Goal: Transaction & Acquisition: Purchase product/service

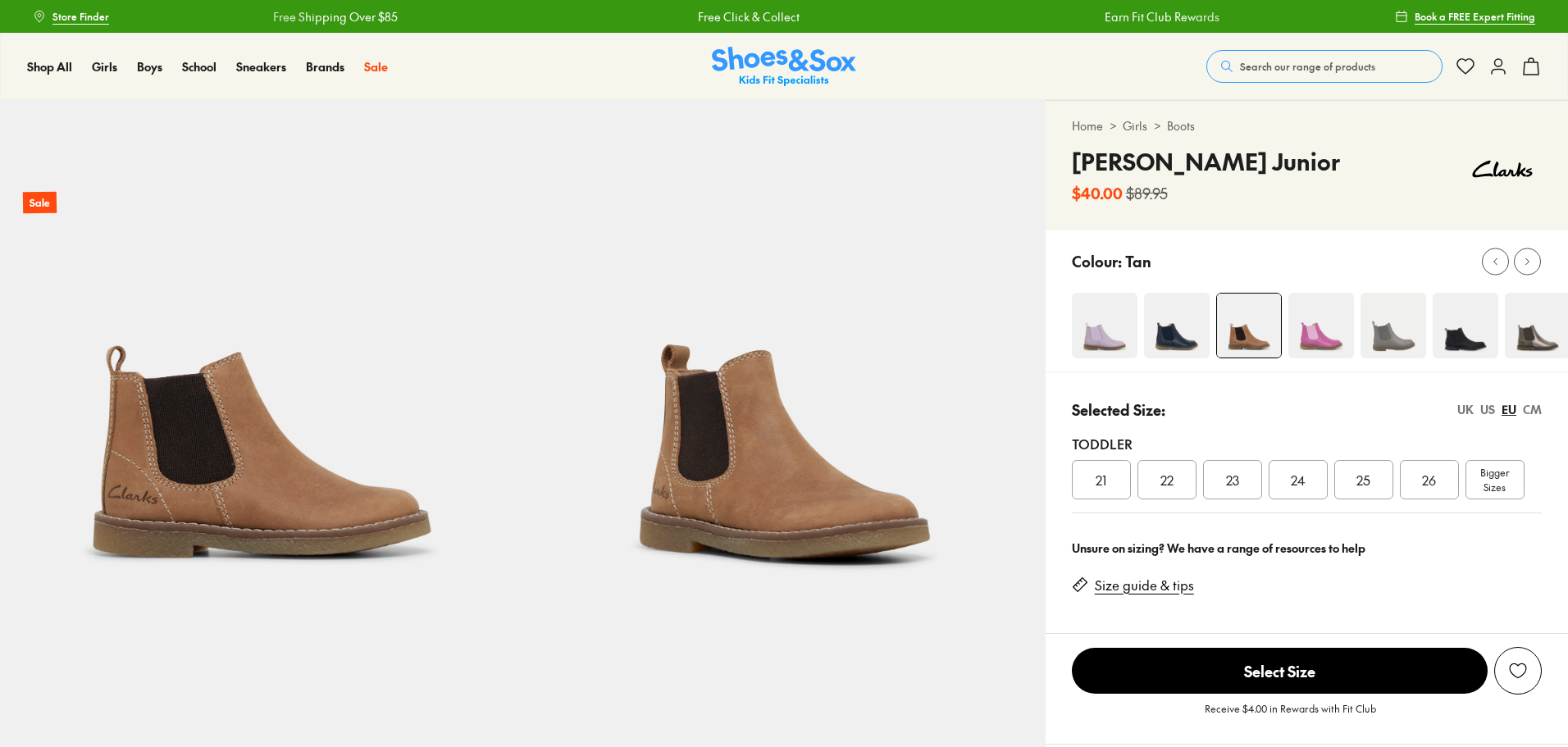
select select "*"
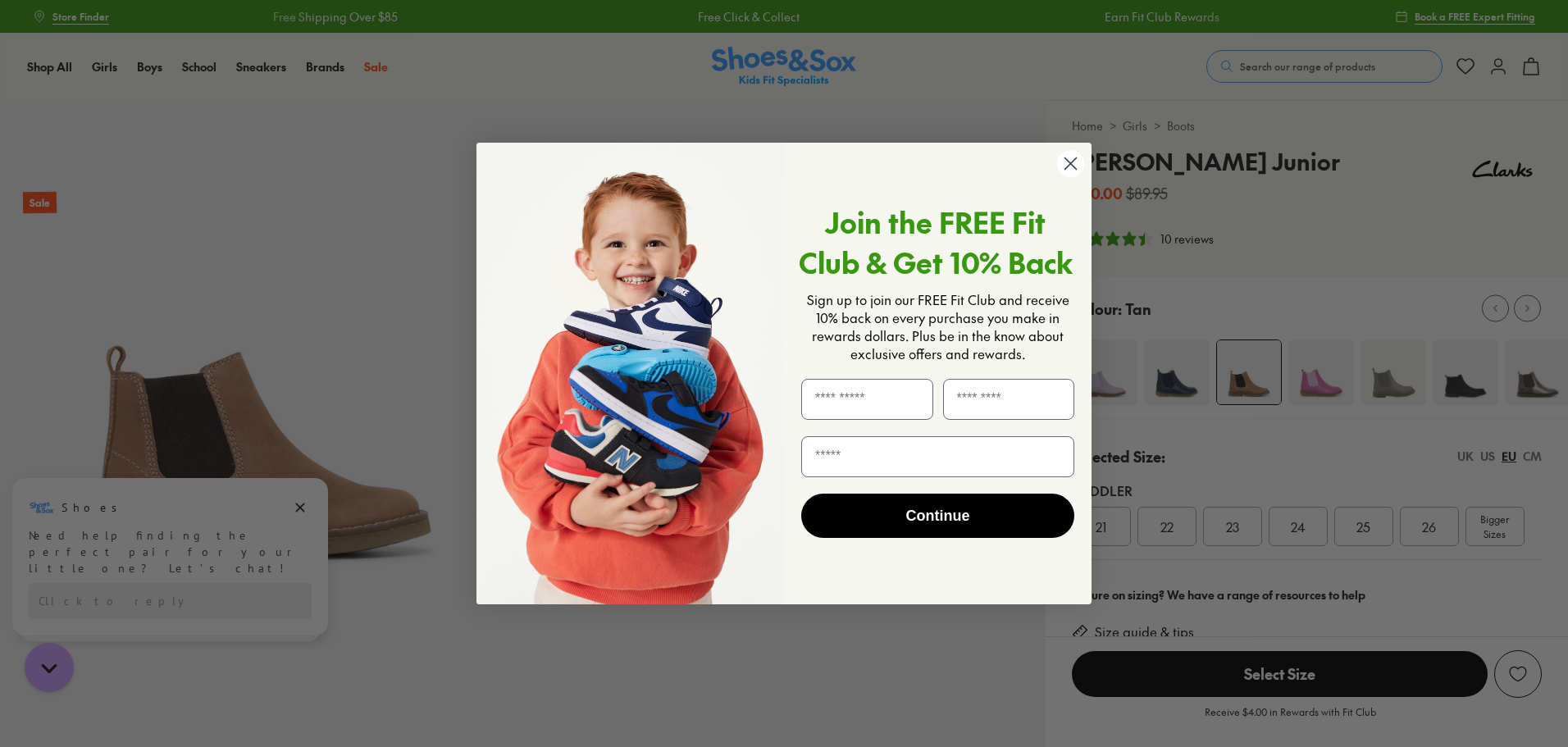
click at [1088, 161] on form "Join the FREE Fit Club & Get 10% Back Sign up to join our FREE Fit Club and rec…" at bounding box center [784, 374] width 616 height 462
click at [1078, 163] on circle "Close dialog" at bounding box center [1070, 163] width 27 height 27
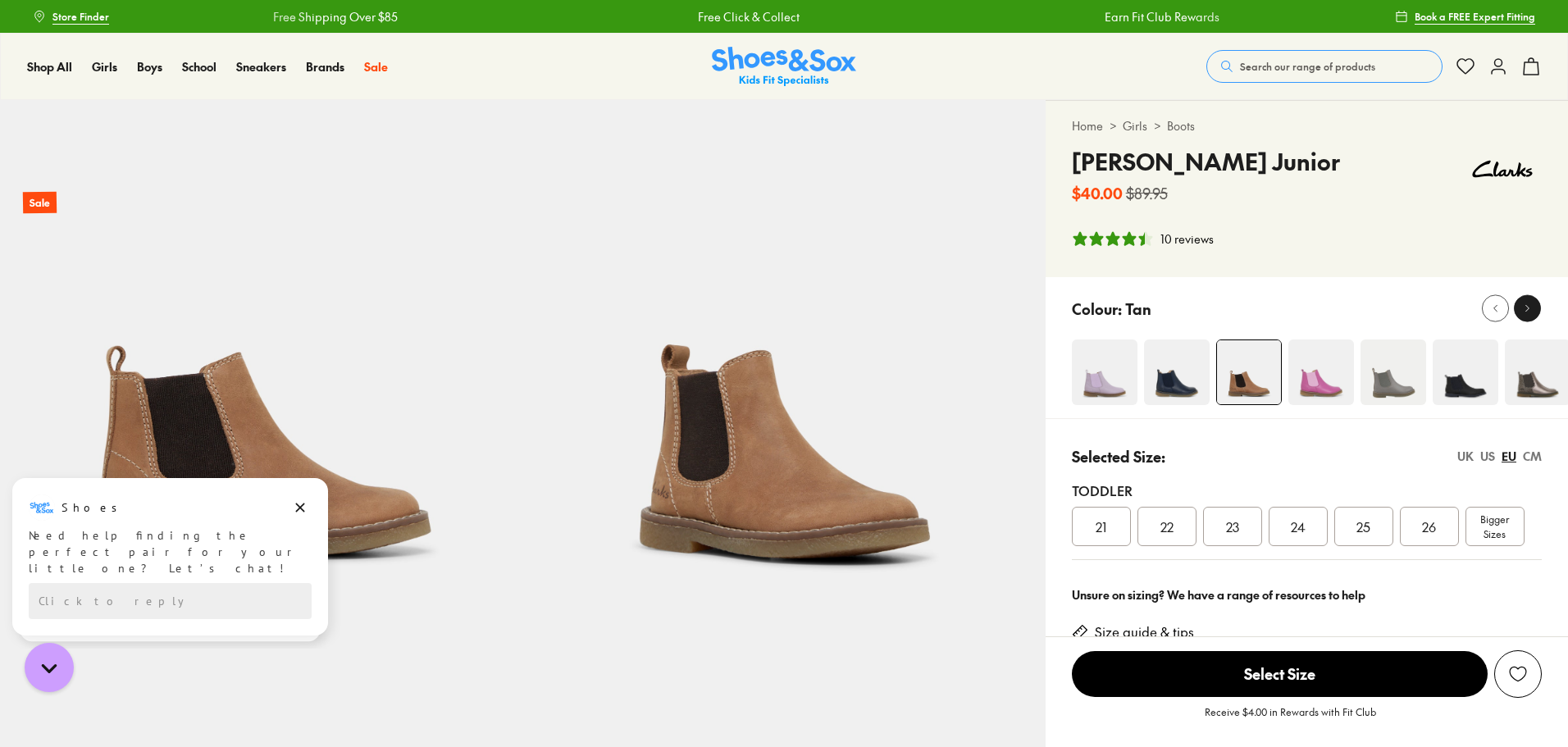
click at [1532, 307] on icon at bounding box center [1528, 309] width 12 height 12
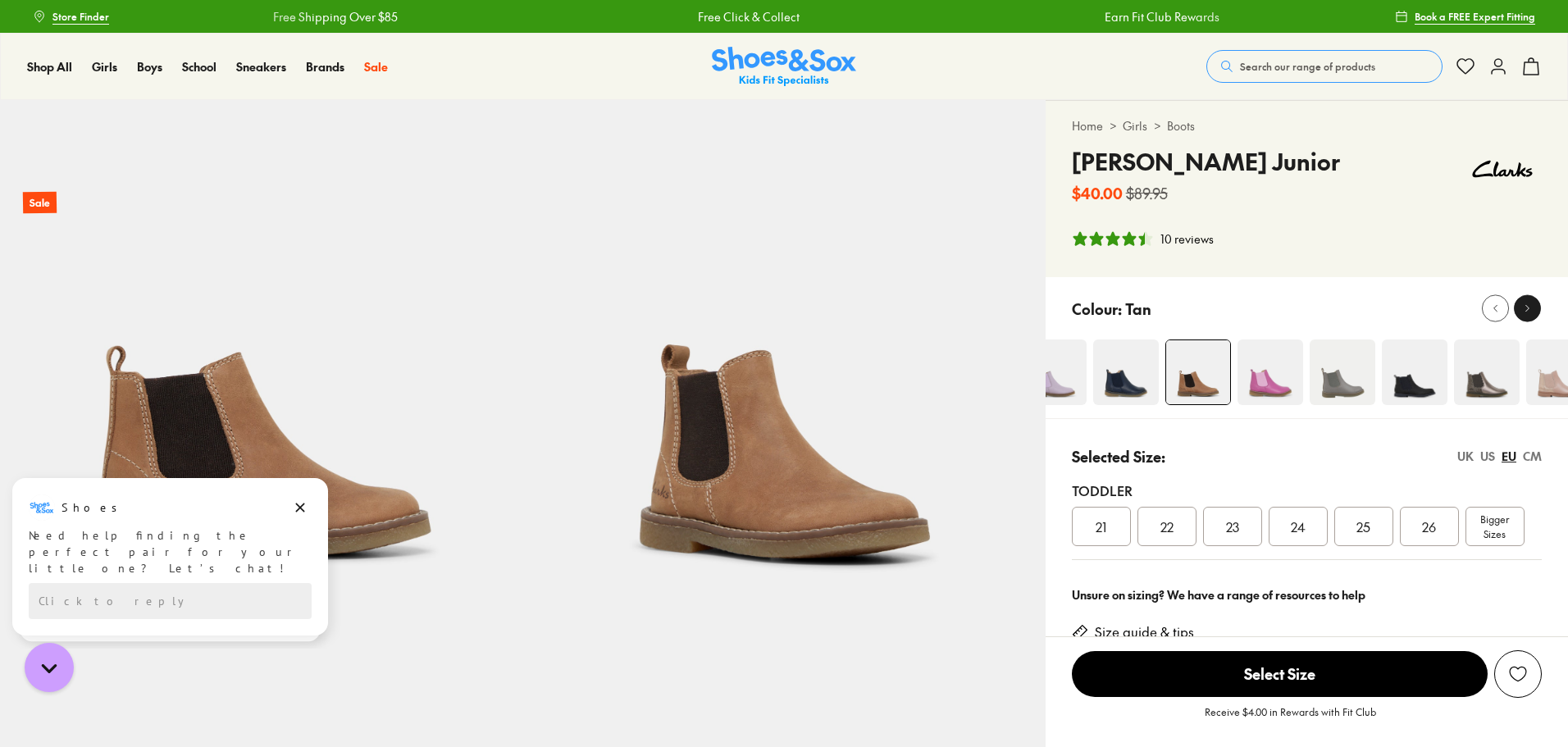
click at [1532, 307] on icon at bounding box center [1528, 309] width 12 height 12
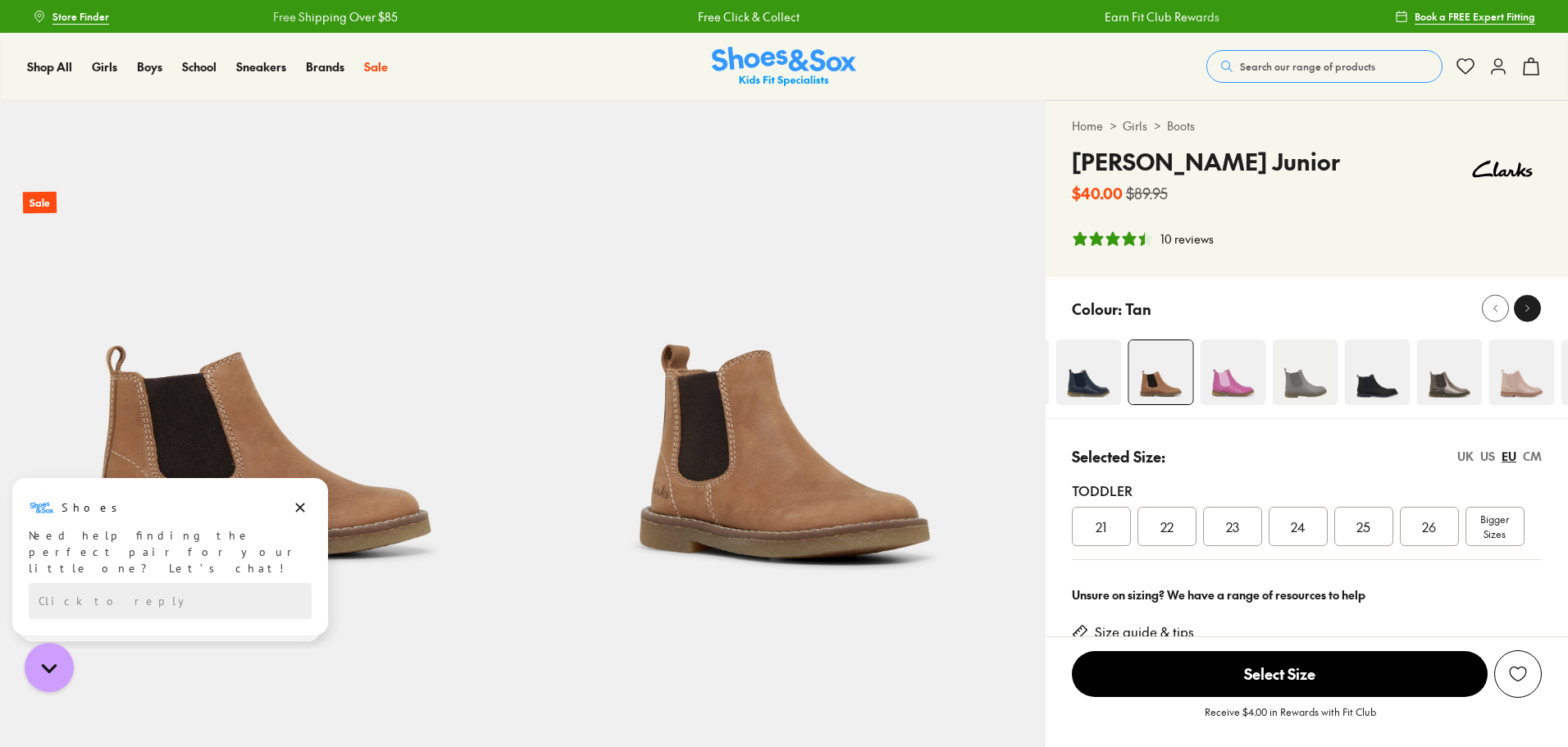
click at [1532, 307] on icon at bounding box center [1528, 309] width 12 height 12
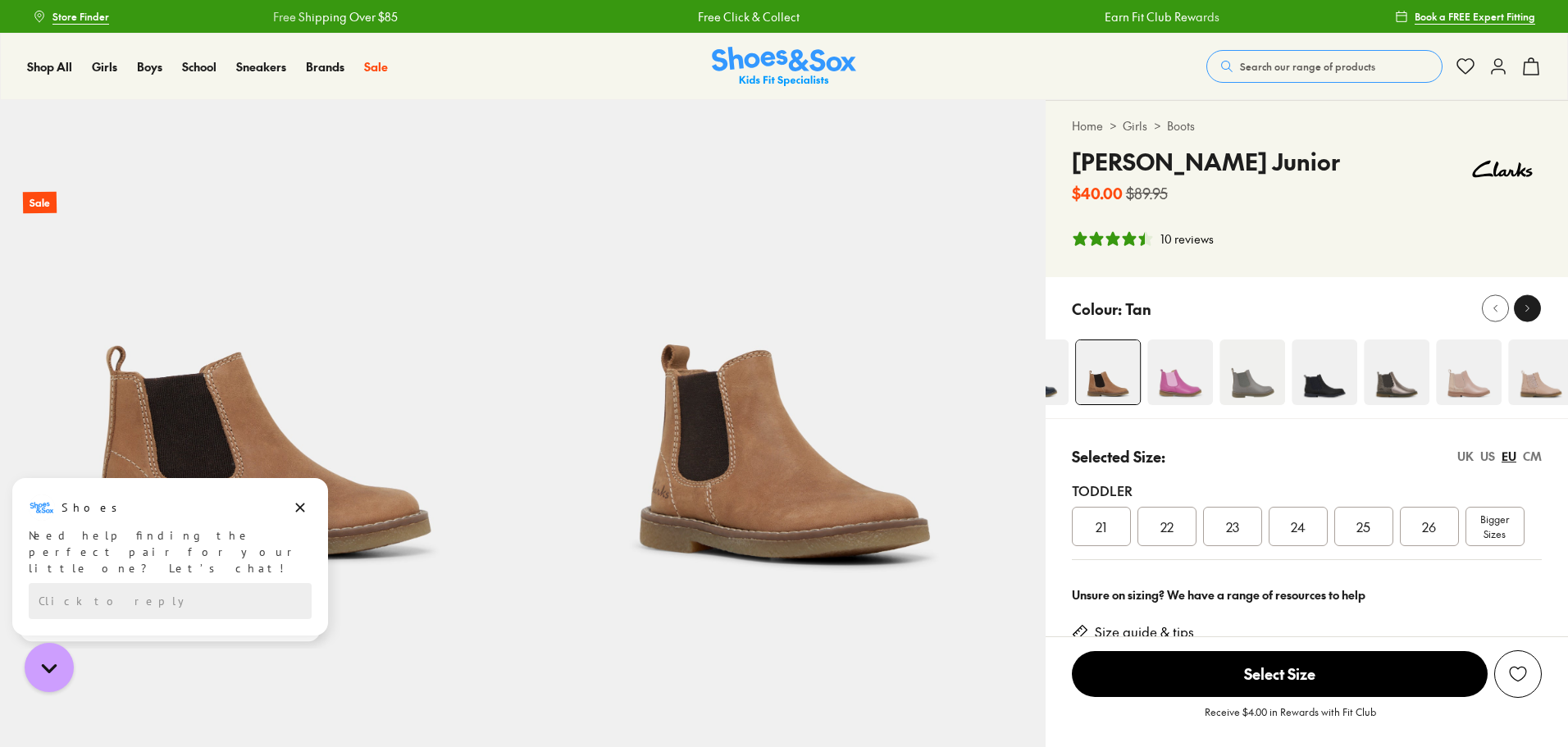
click at [1532, 307] on icon at bounding box center [1528, 309] width 12 height 12
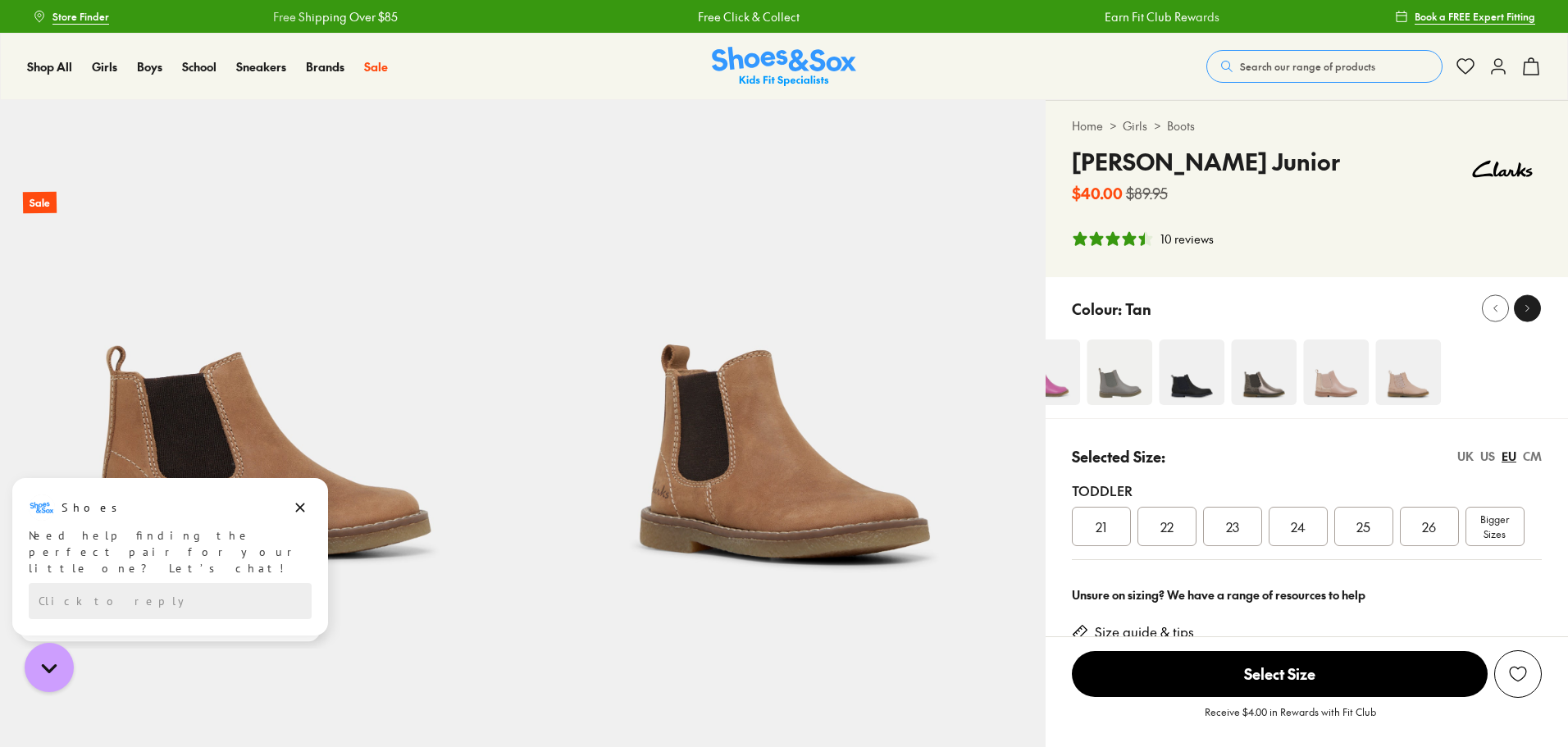
click at [1532, 307] on icon at bounding box center [1528, 309] width 12 height 12
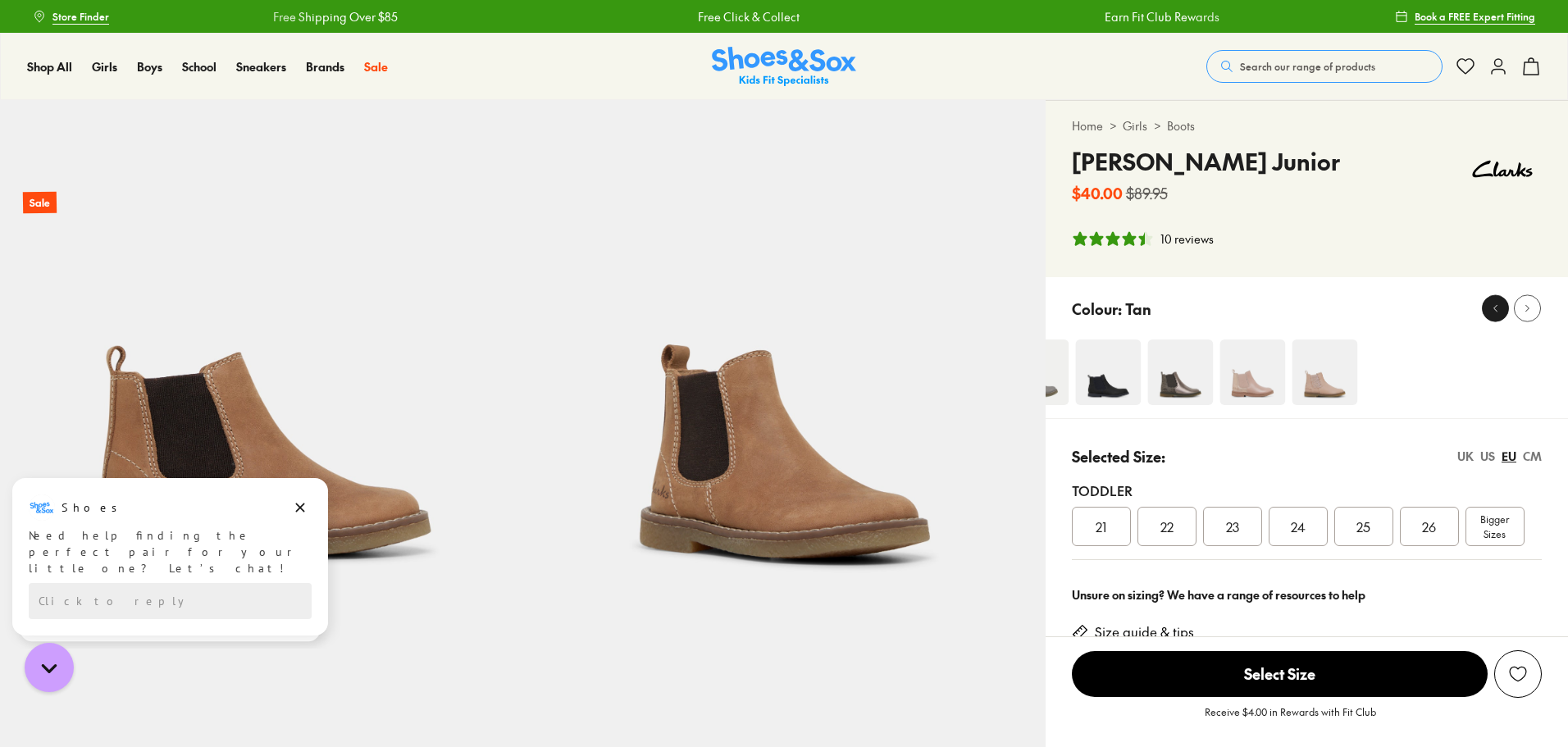
click at [1496, 304] on icon at bounding box center [1496, 309] width 12 height 12
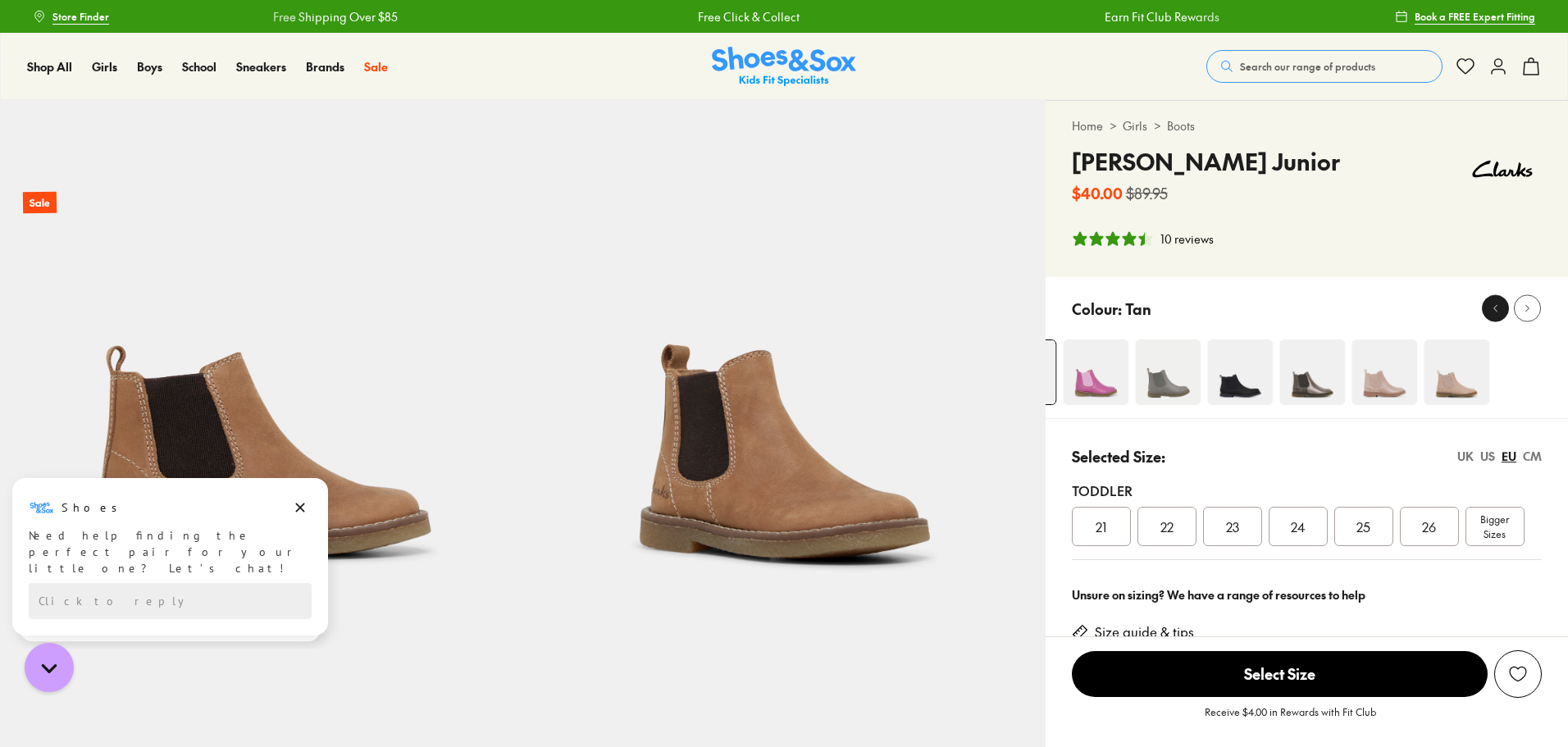
click at [1496, 304] on icon at bounding box center [1496, 309] width 12 height 12
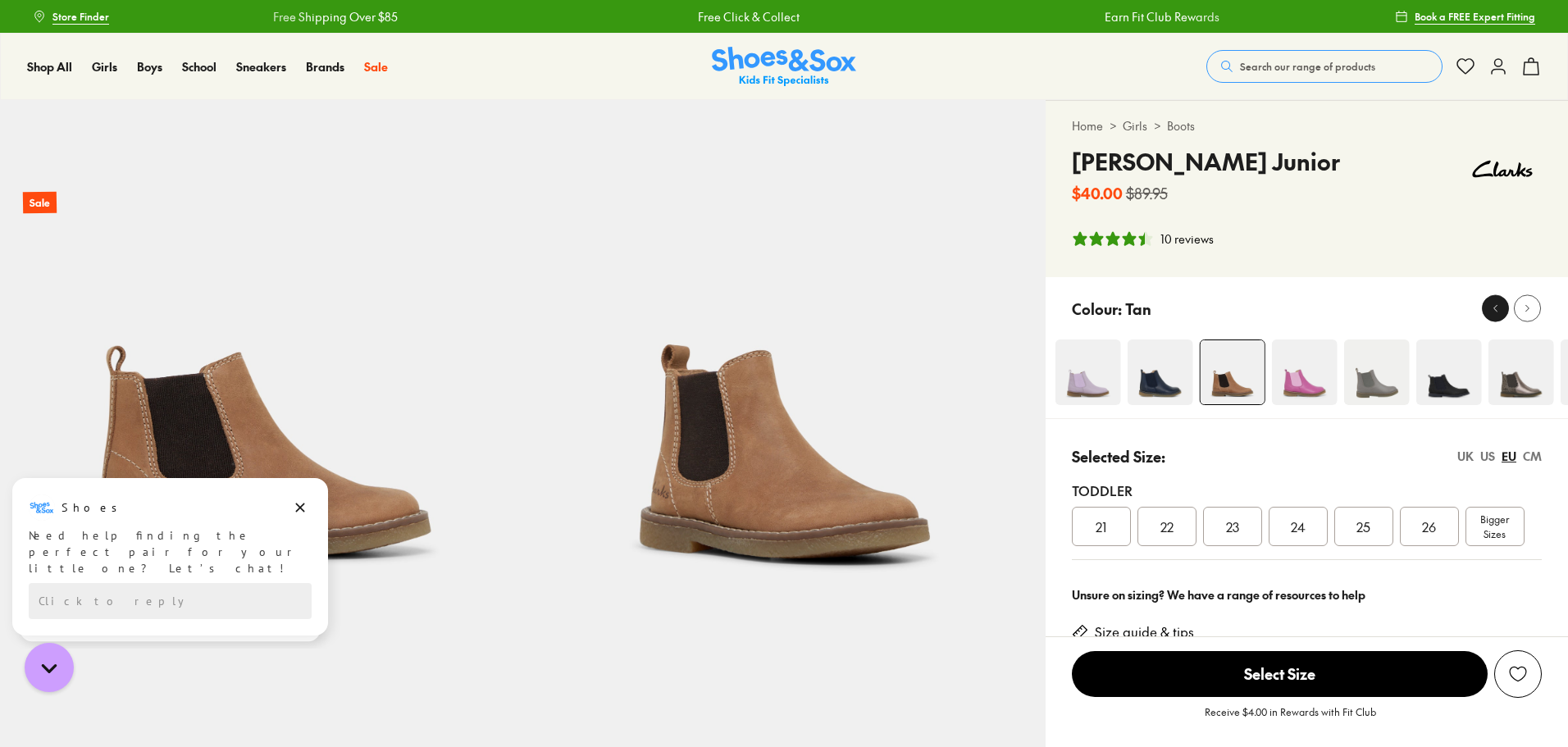
click at [1496, 304] on icon at bounding box center [1496, 309] width 12 height 12
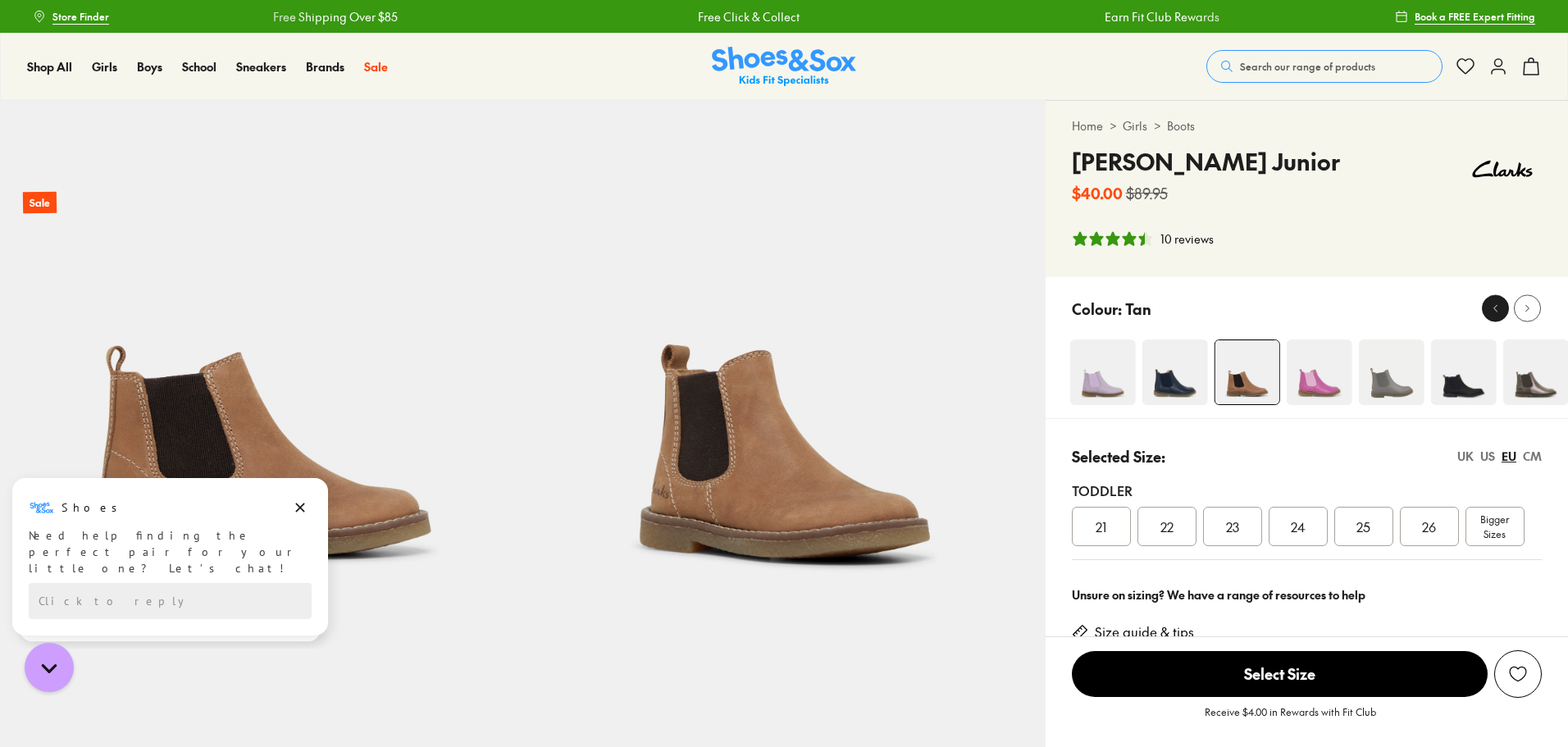
click at [1496, 304] on icon at bounding box center [1496, 309] width 12 height 12
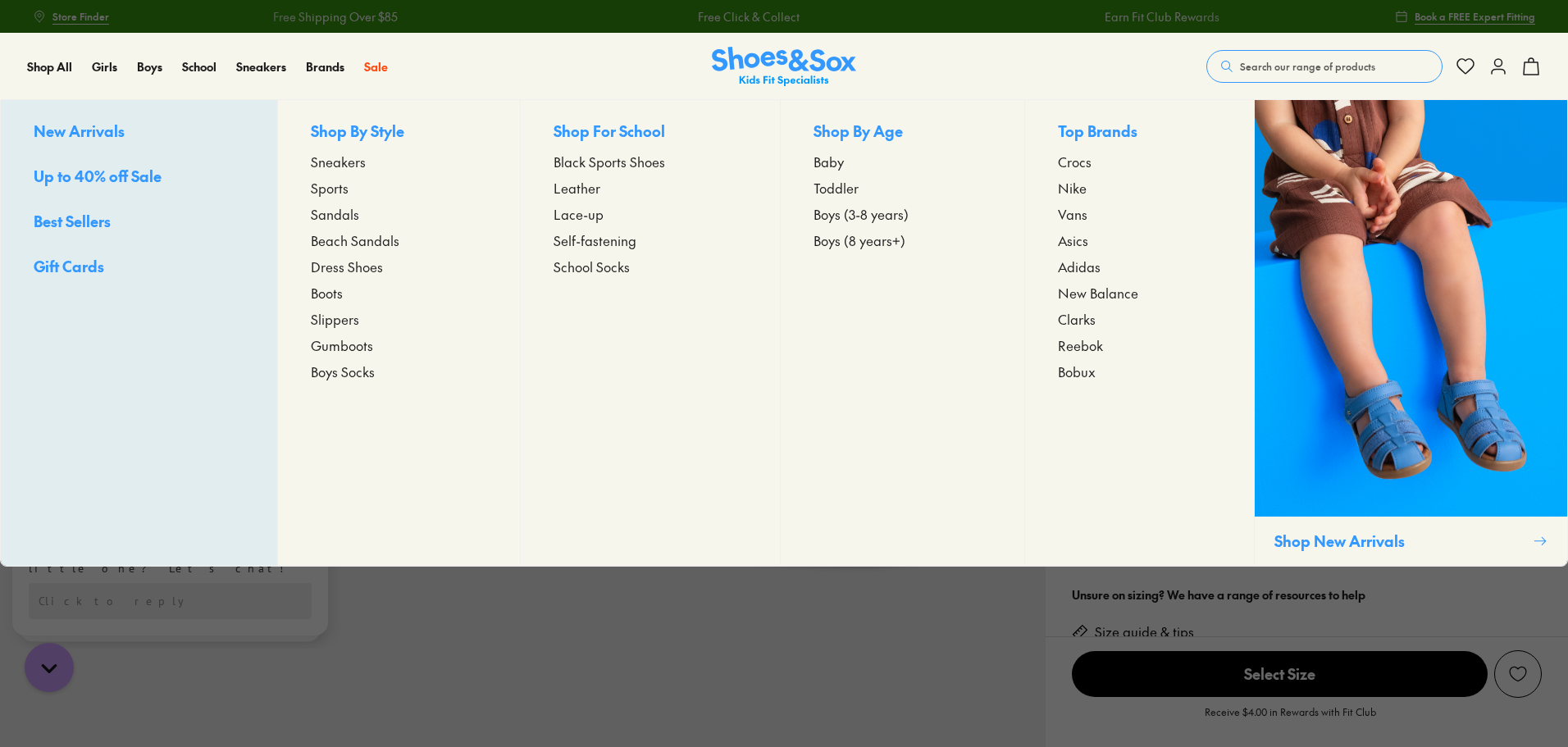
click at [328, 295] on span "Boots" at bounding box center [327, 293] width 32 height 20
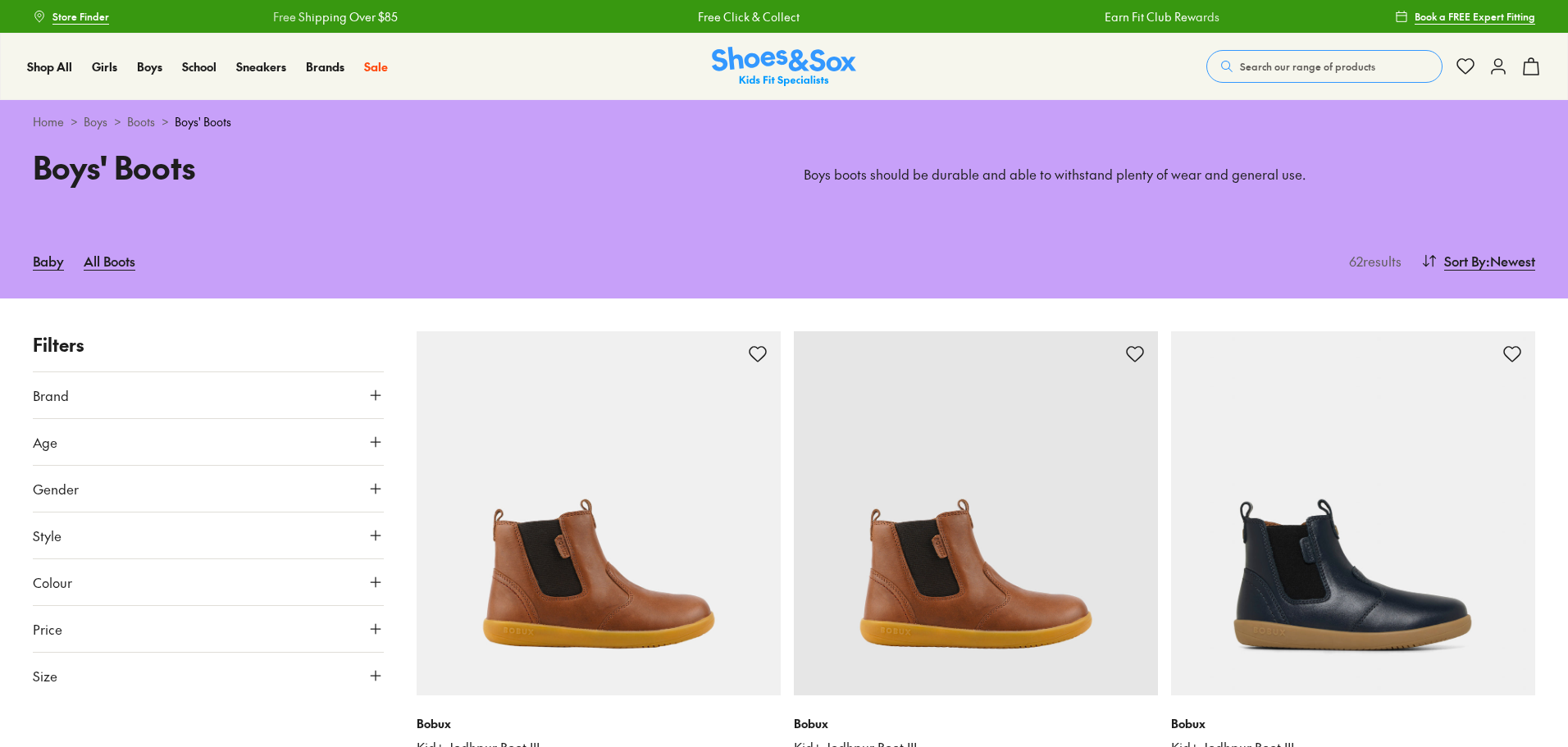
click at [372, 438] on icon at bounding box center [375, 441] width 16 height 16
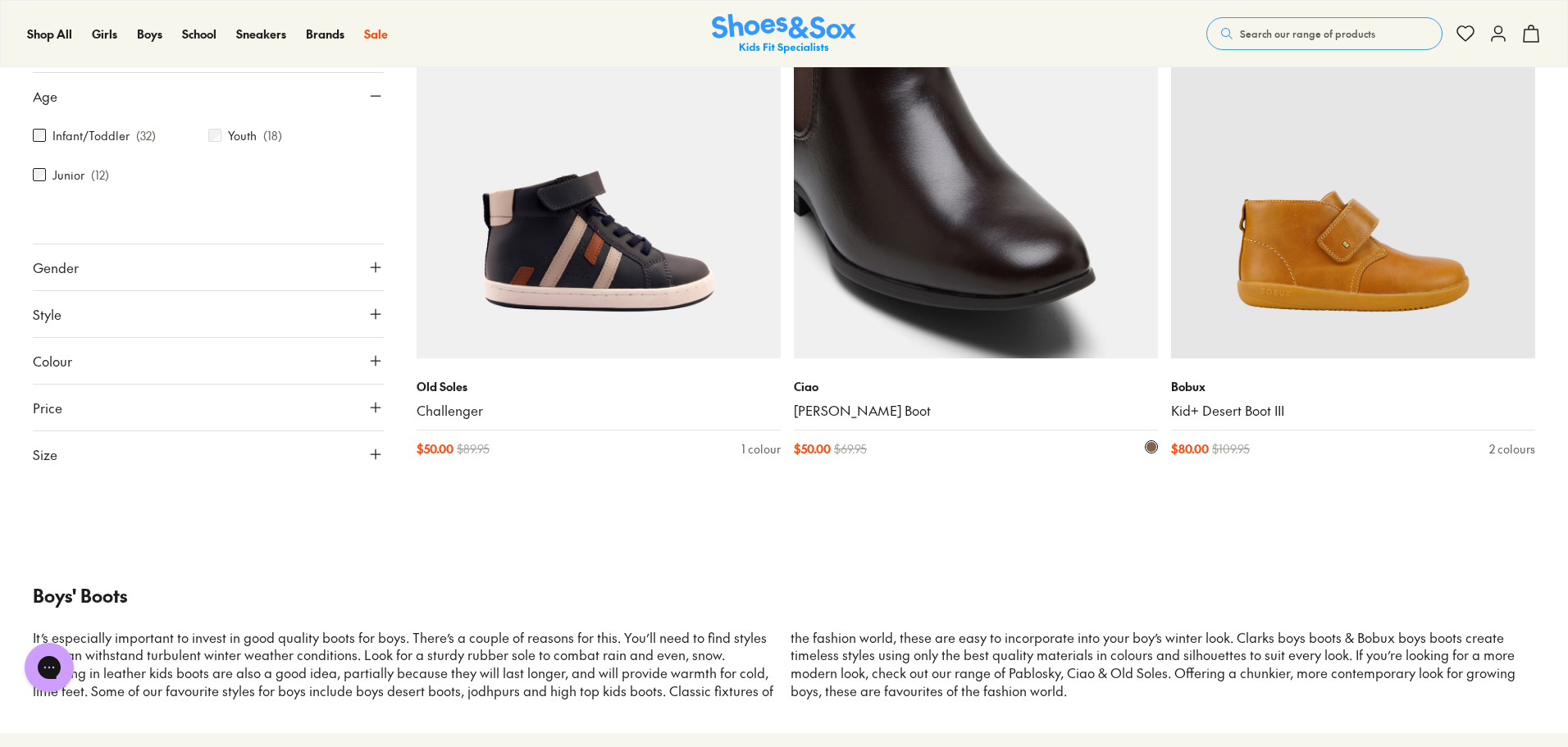
scroll to position [2676, 0]
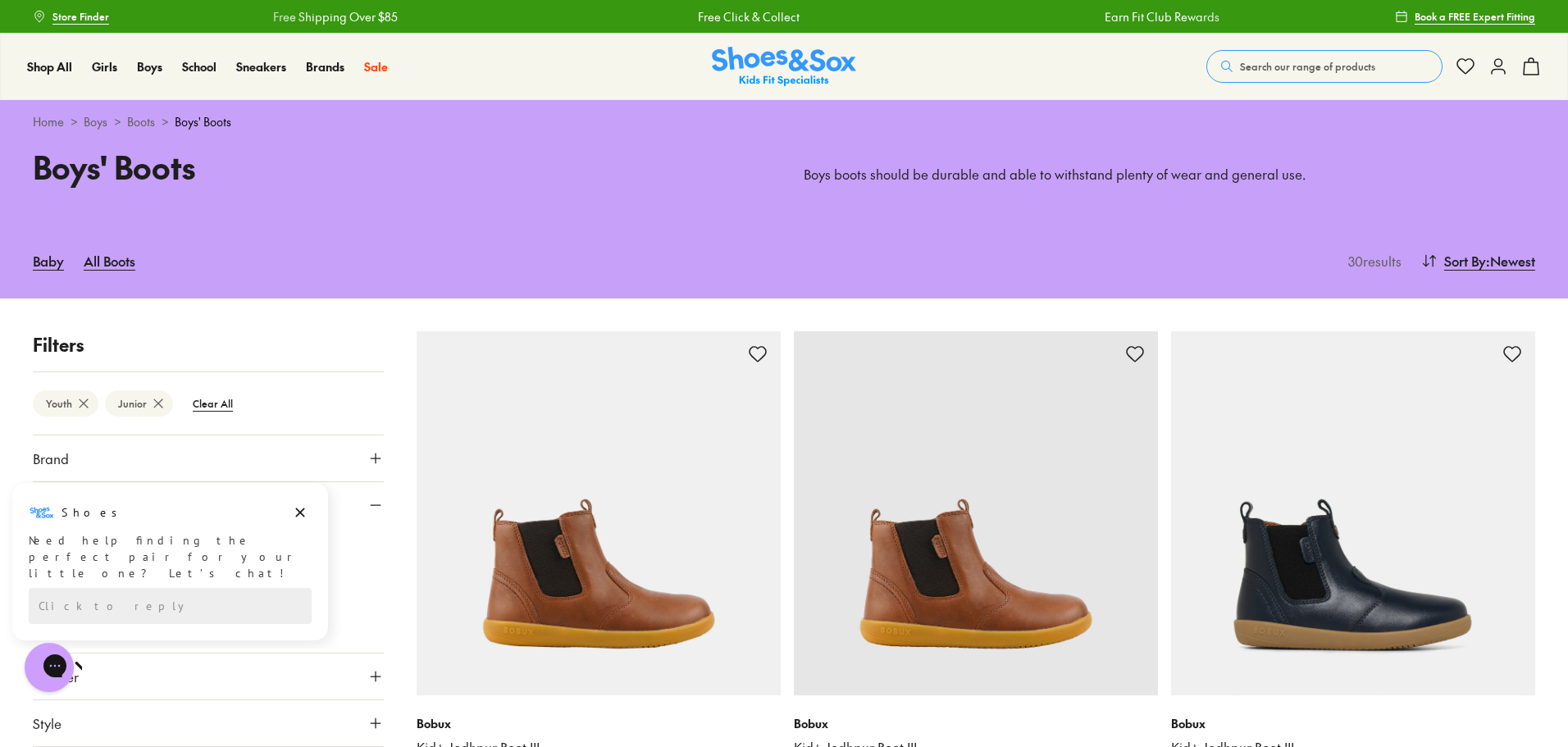
click at [81, 401] on icon at bounding box center [83, 403] width 16 height 16
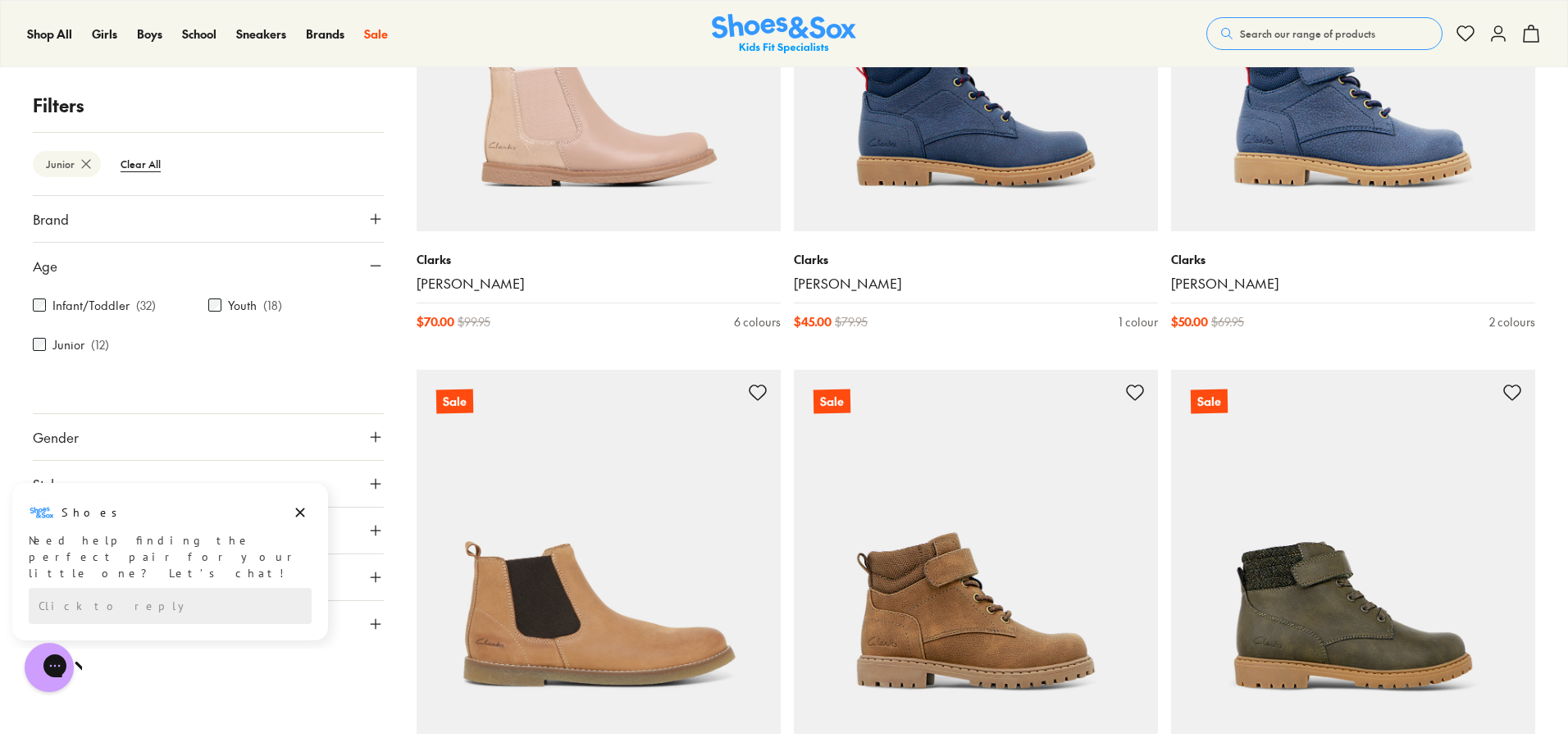
scroll to position [1200, 0]
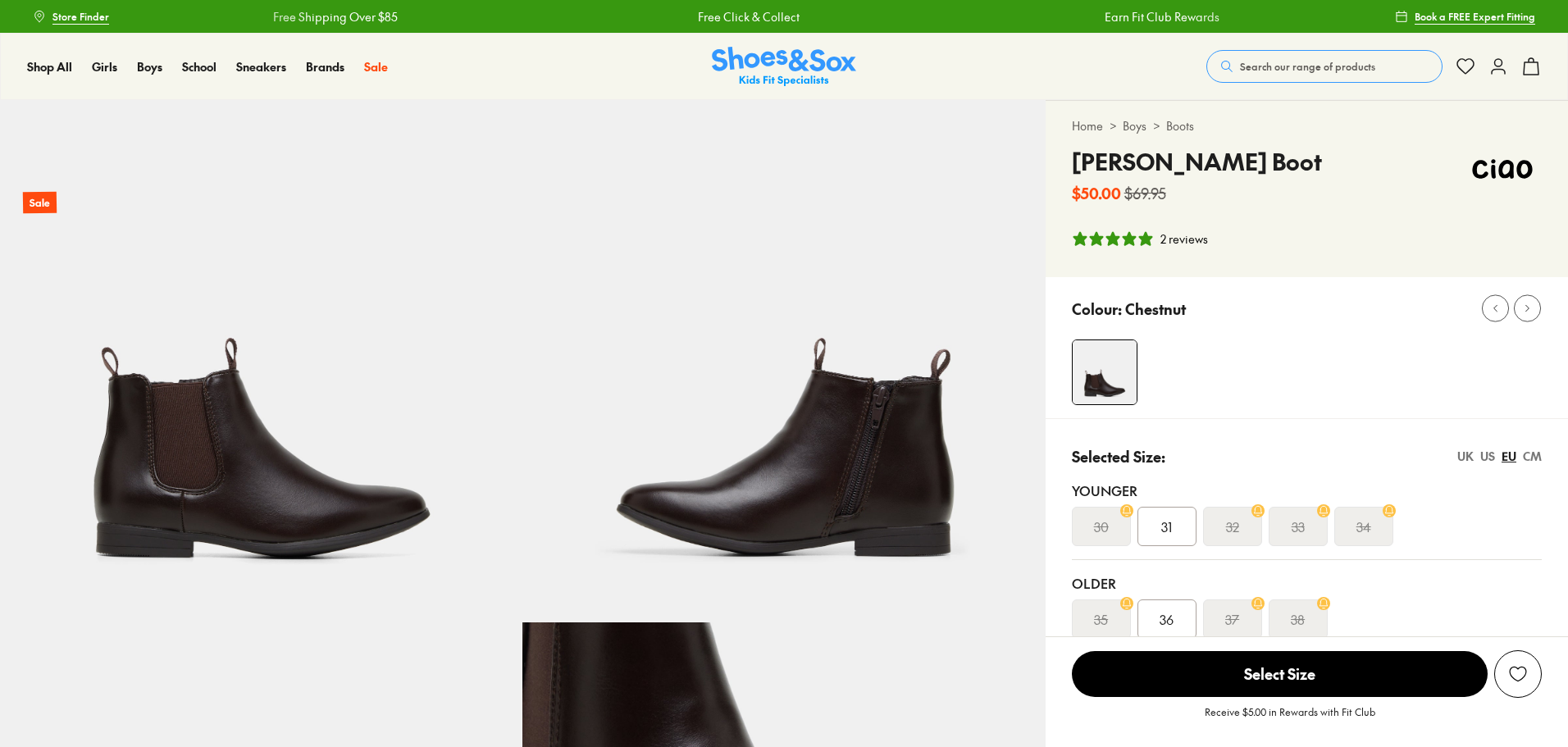
select select "*"
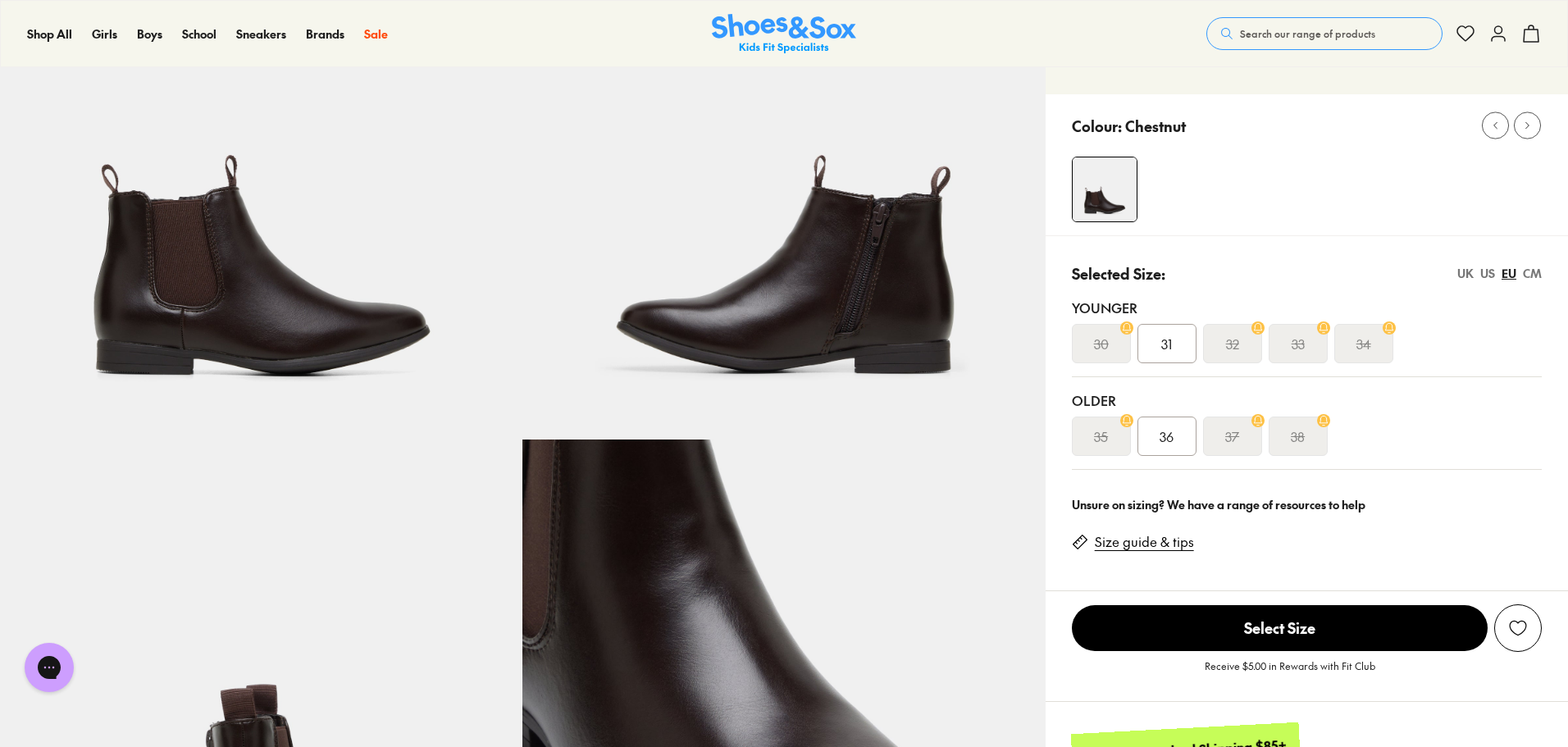
scroll to position [164, 0]
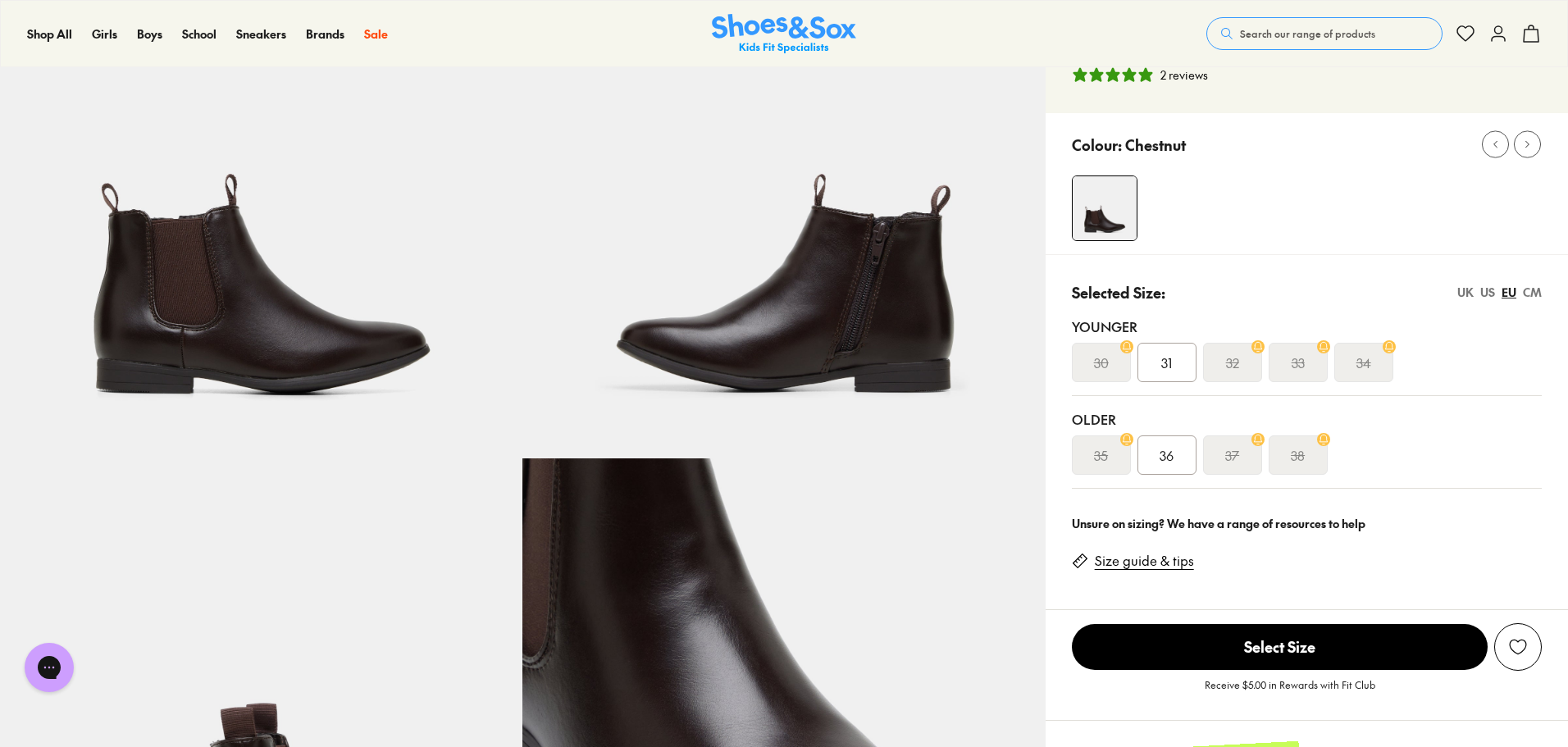
click at [1484, 293] on div "US" at bounding box center [1488, 293] width 15 height 17
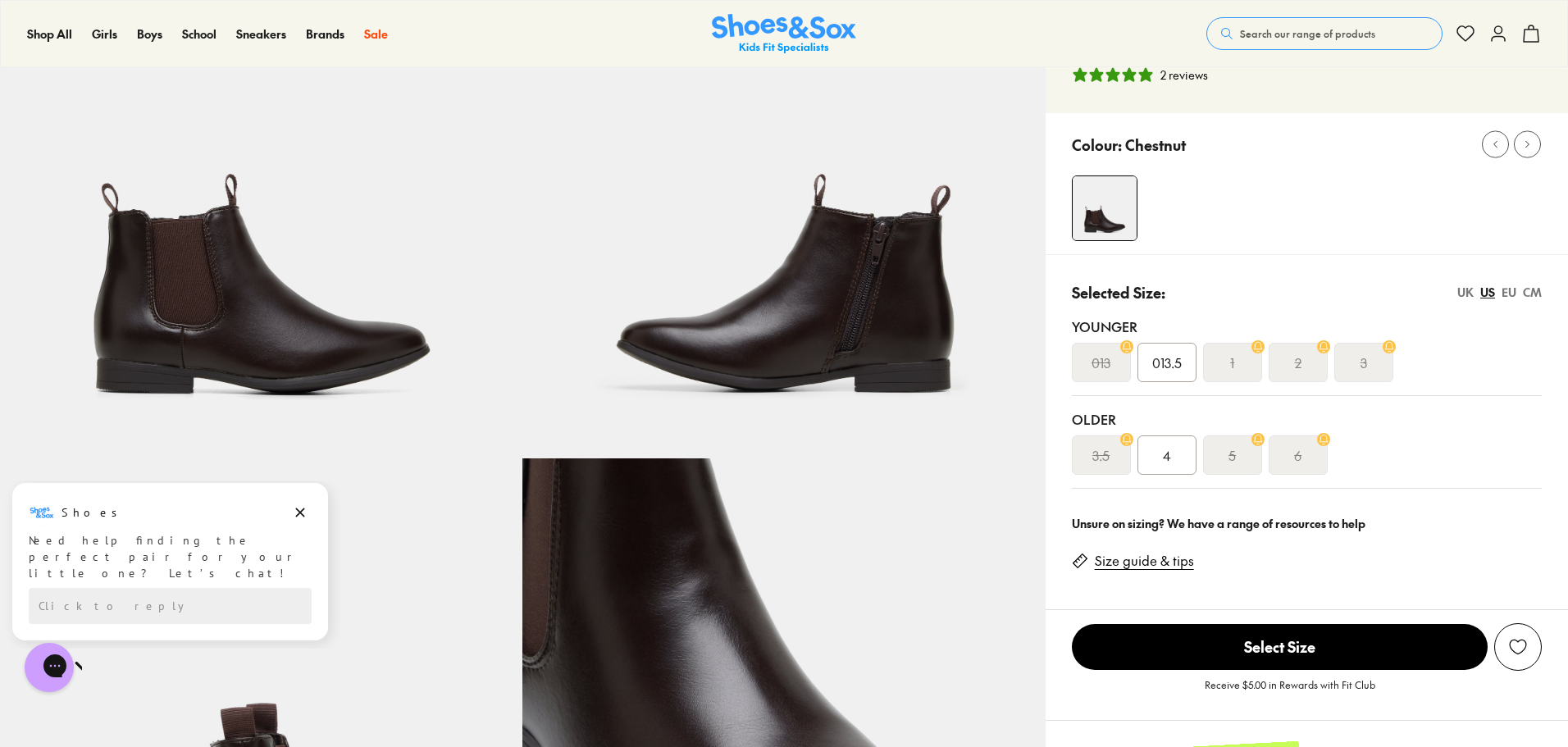
click at [1467, 291] on div "UK" at bounding box center [1465, 293] width 16 height 17
click at [1536, 291] on div "CM" at bounding box center [1532, 293] width 19 height 17
click at [1158, 562] on link "Size guide & tips" at bounding box center [1144, 560] width 99 height 18
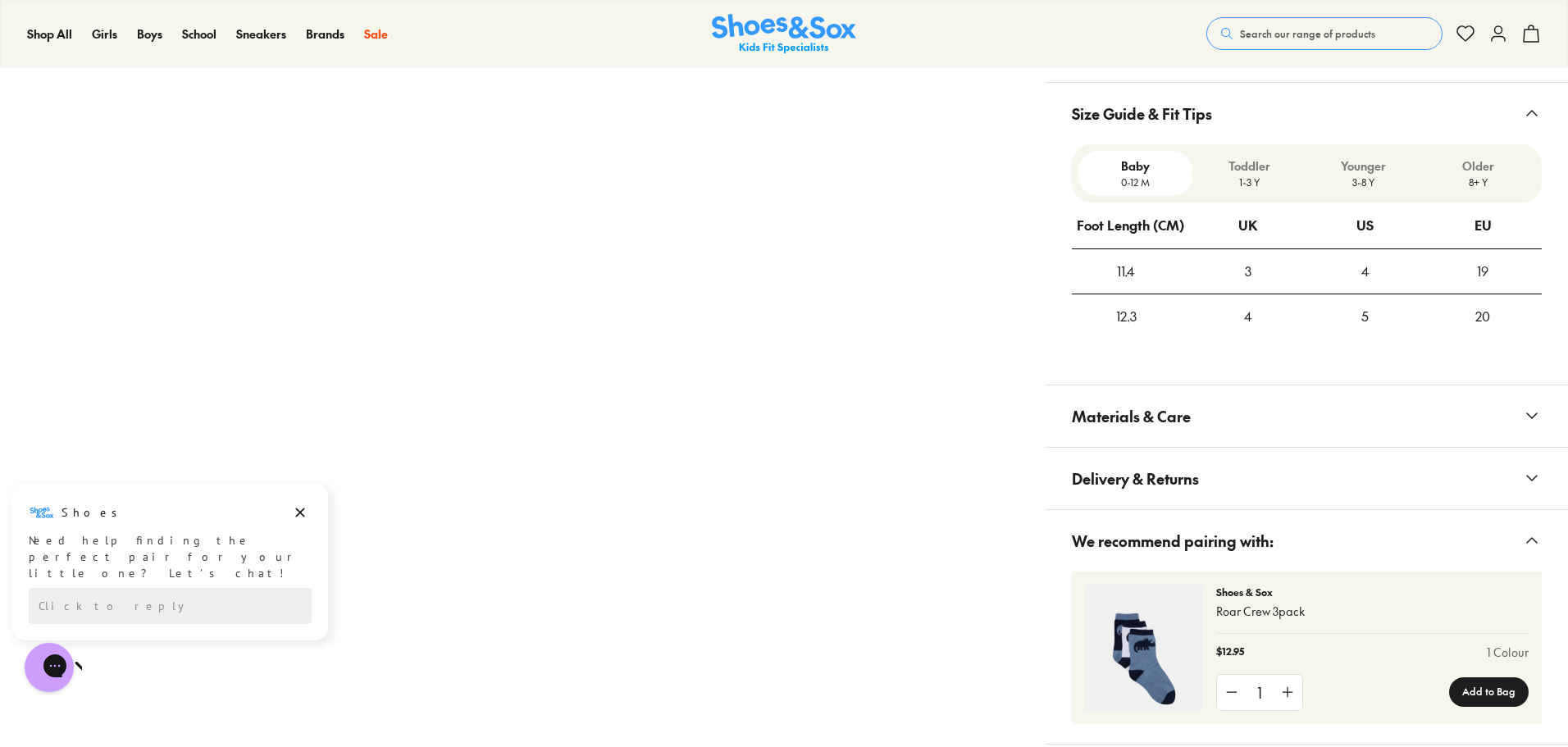
scroll to position [1023, 0]
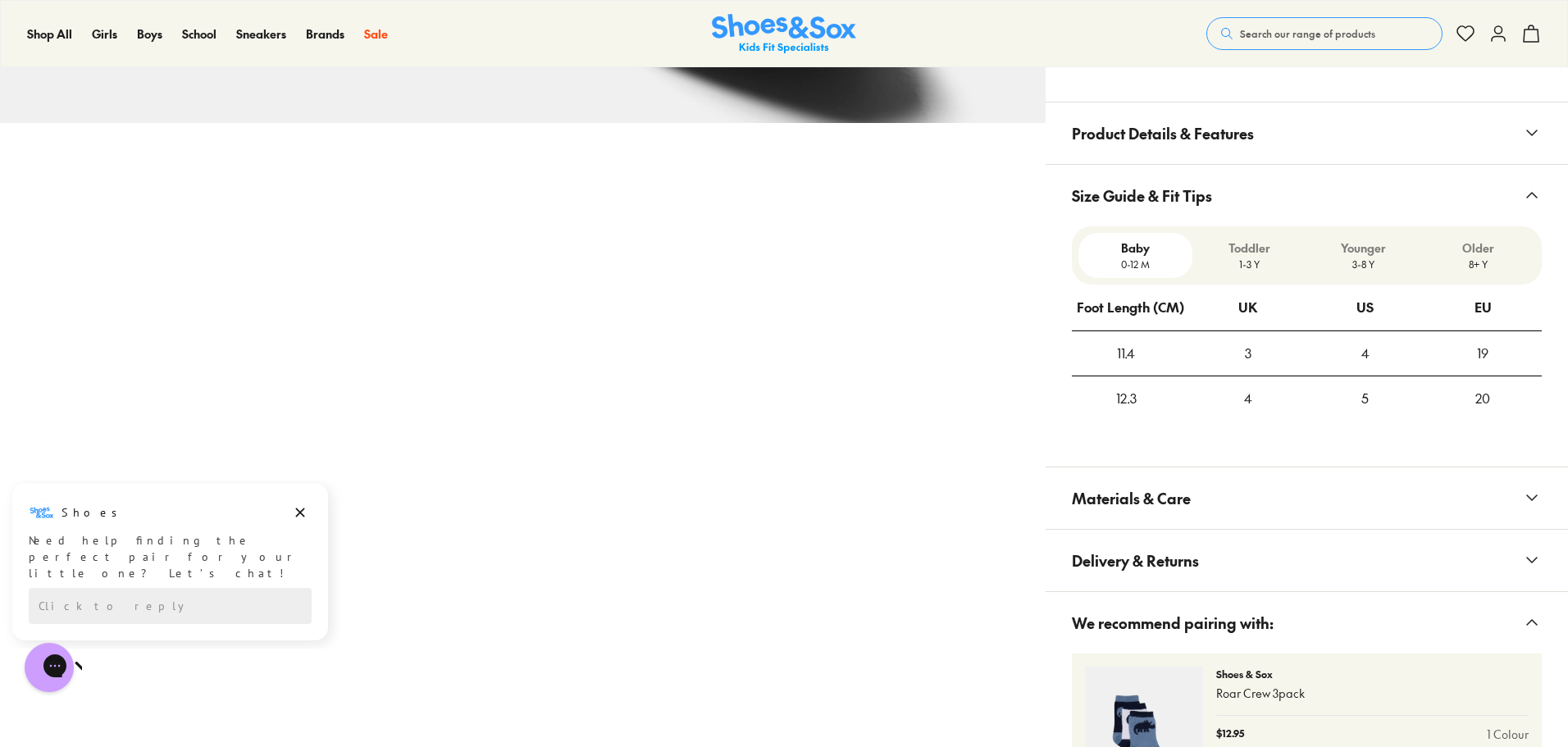
click at [1366, 262] on p "3-8 Y" at bounding box center [1363, 264] width 101 height 15
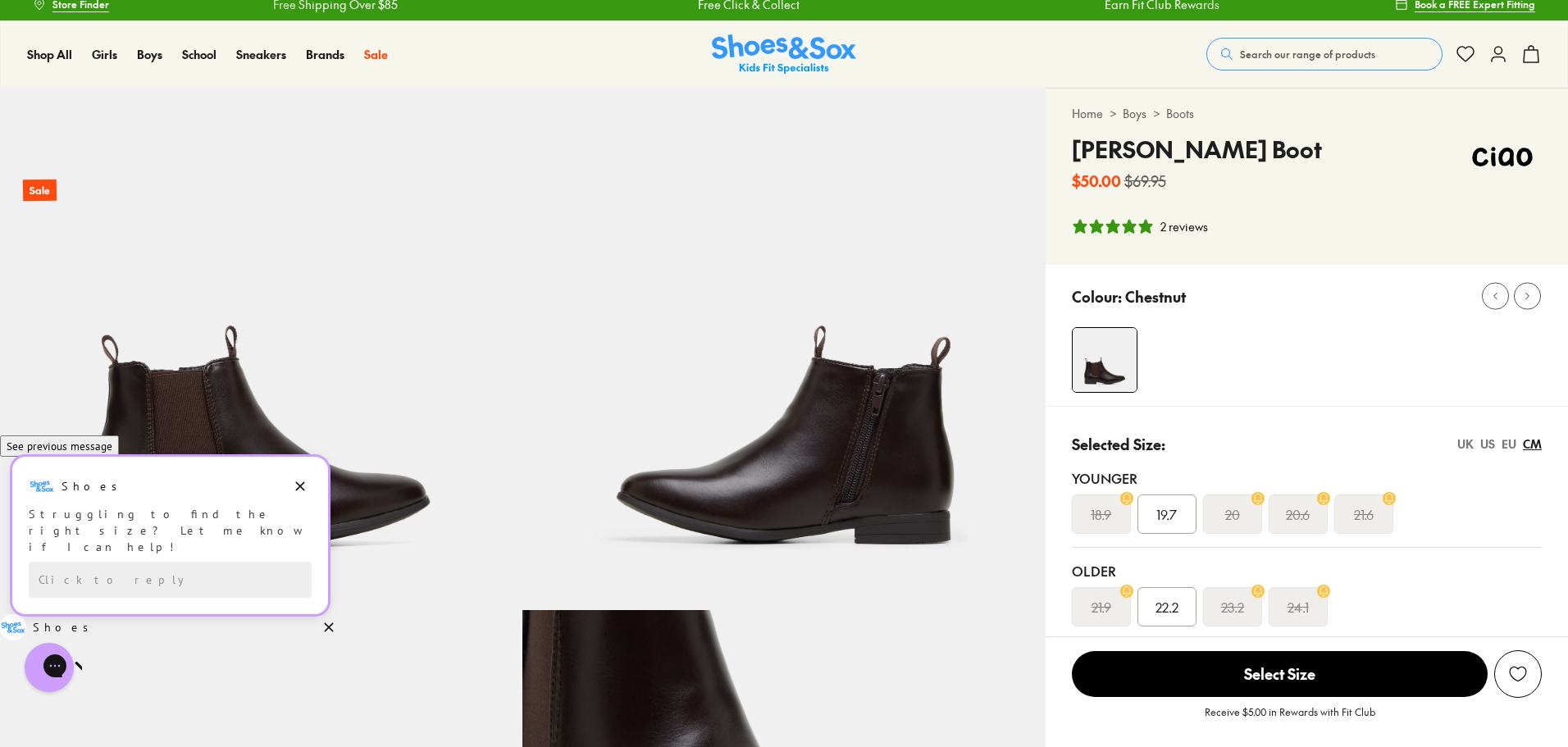
scroll to position [0, 0]
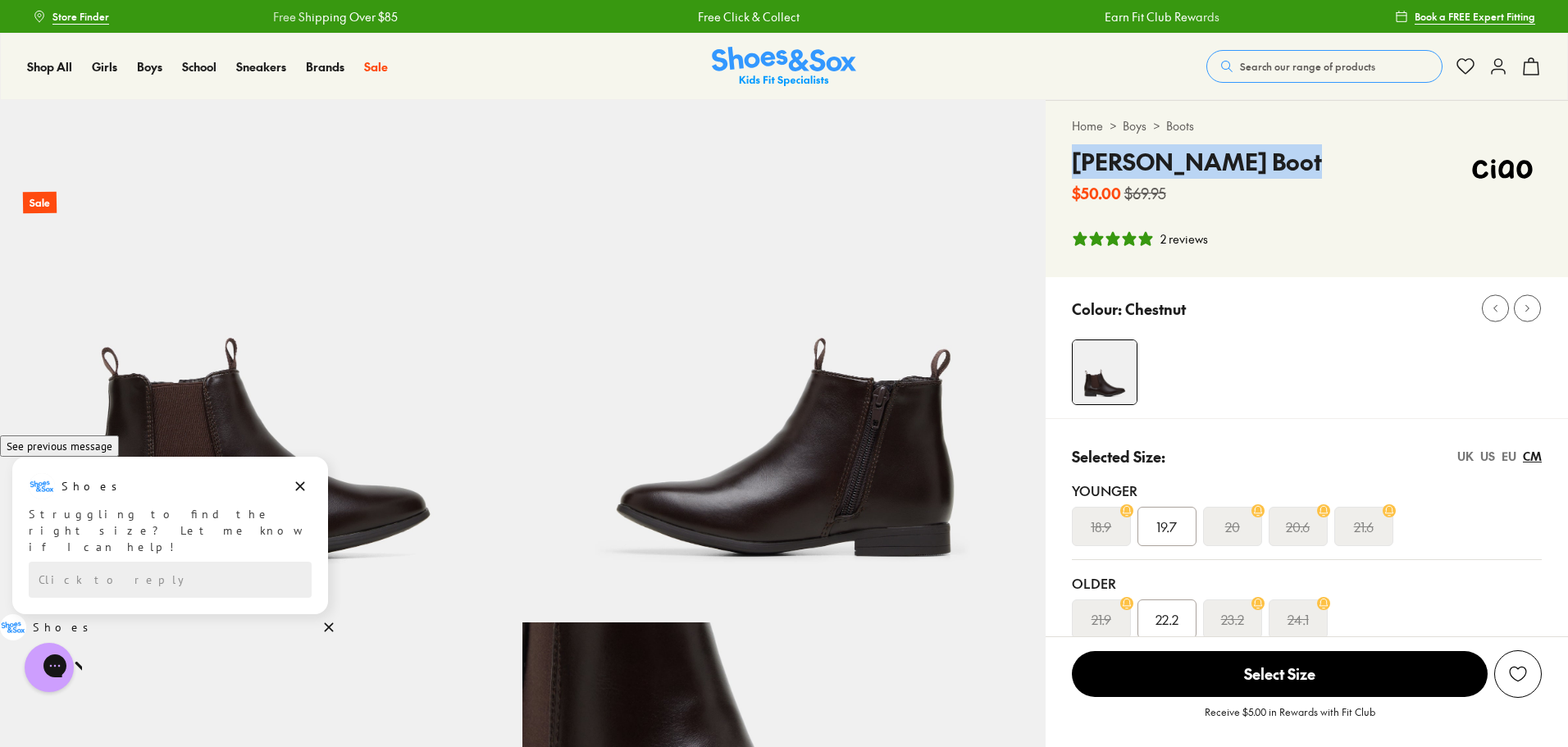
drag, startPoint x: 1072, startPoint y: 160, endPoint x: 1286, endPoint y: 157, distance: 214.0
click at [1286, 157] on h4 "Manuel Gusset Boot" at bounding box center [1197, 161] width 250 height 35
copy h4 "Manuel Gusset Boot"
click at [1503, 458] on div "EU" at bounding box center [1510, 456] width 15 height 17
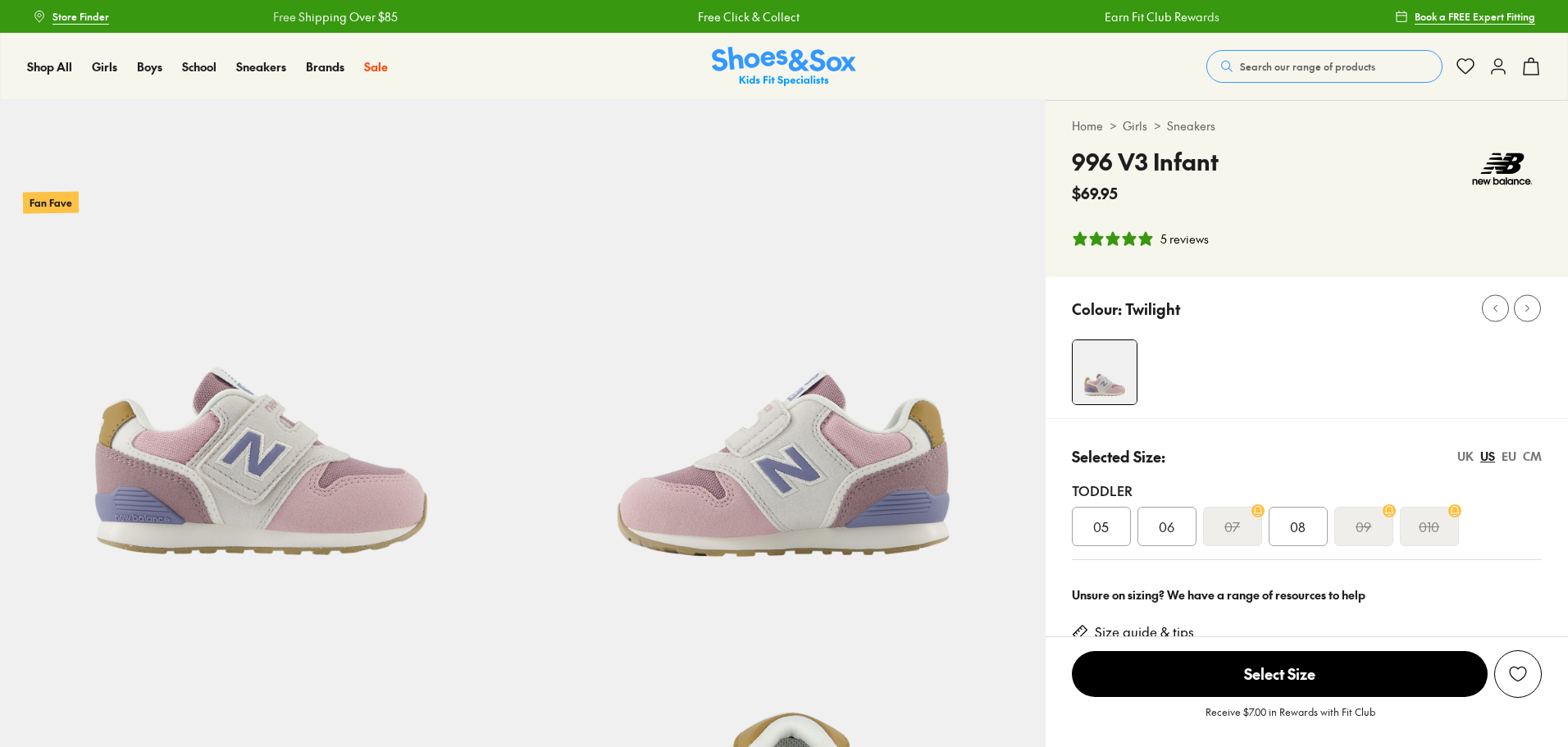
select select "*"
